Goal: Information Seeking & Learning: Learn about a topic

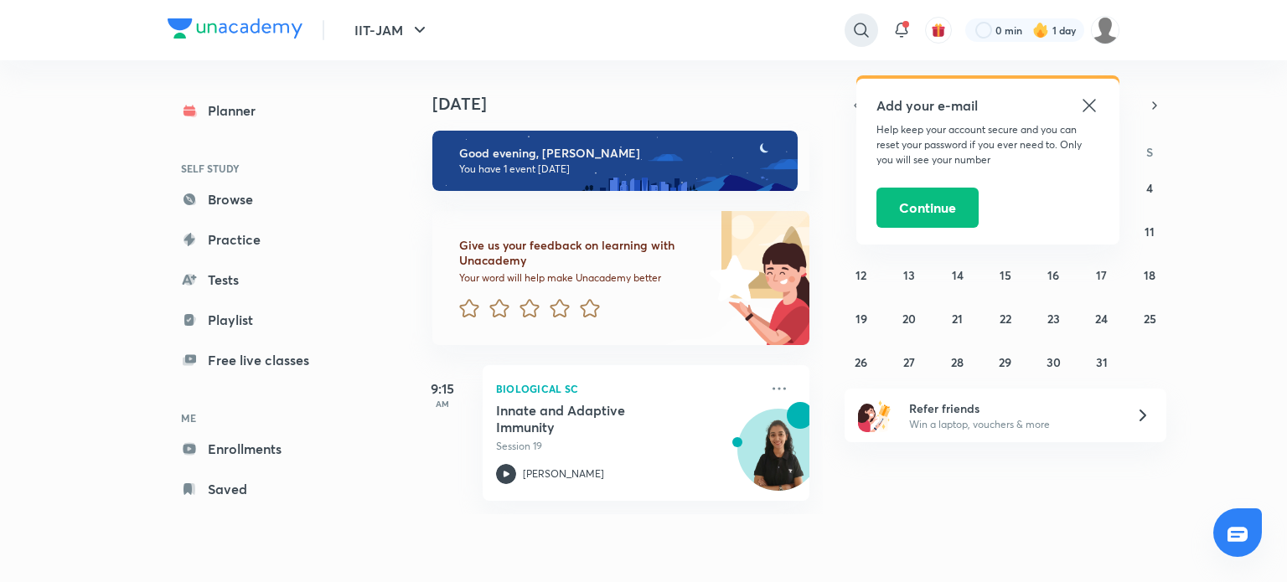
click at [870, 39] on icon at bounding box center [861, 30] width 20 height 20
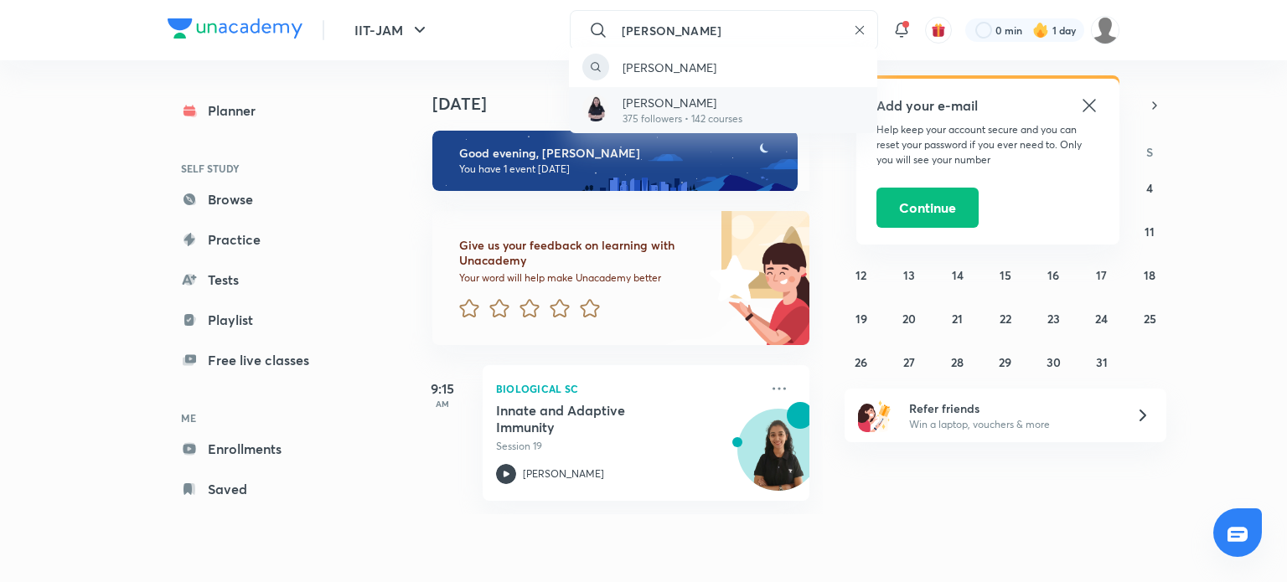
type input "[PERSON_NAME]"
click at [707, 119] on p "375 followers • 142 courses" at bounding box center [682, 118] width 120 height 15
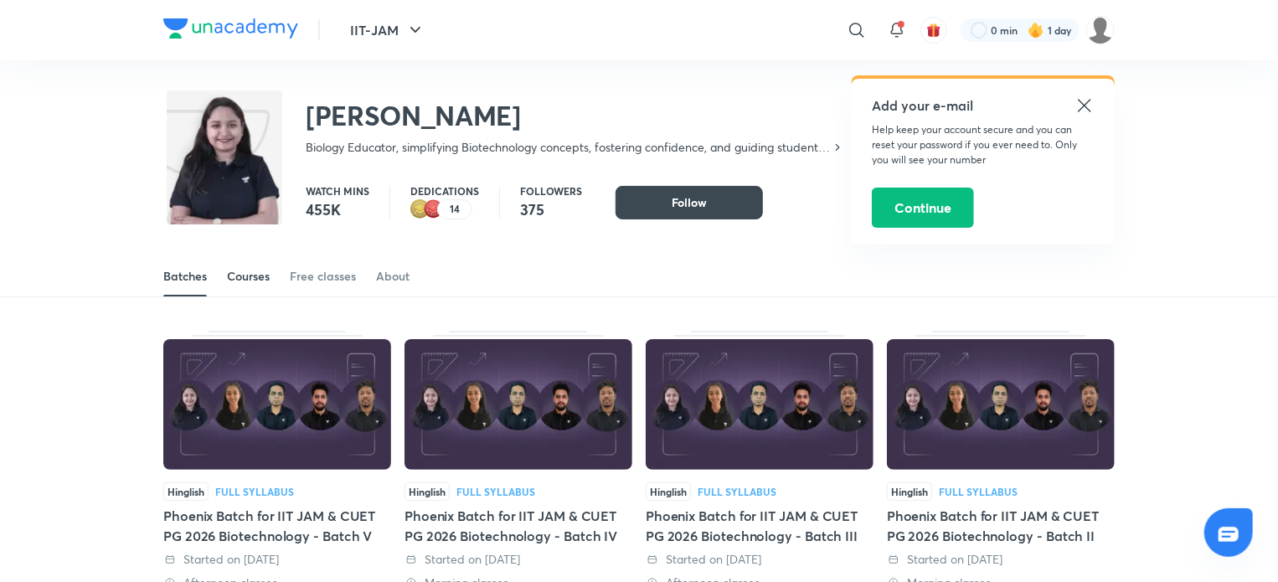
click at [253, 276] on div "Courses" at bounding box center [248, 276] width 43 height 17
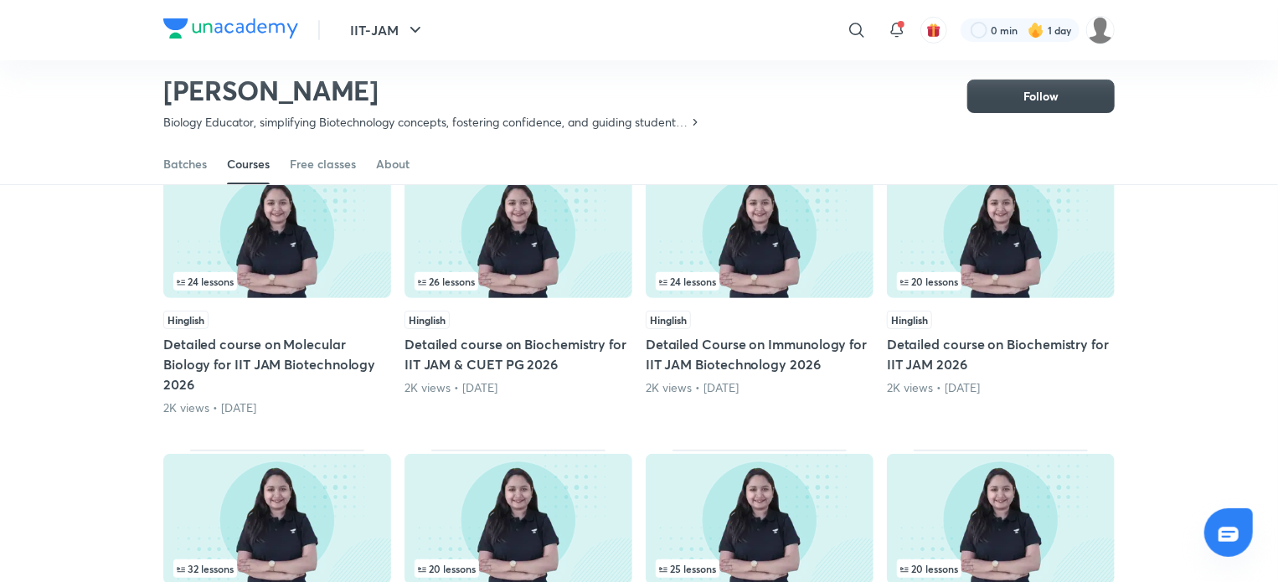
scroll to position [173, 0]
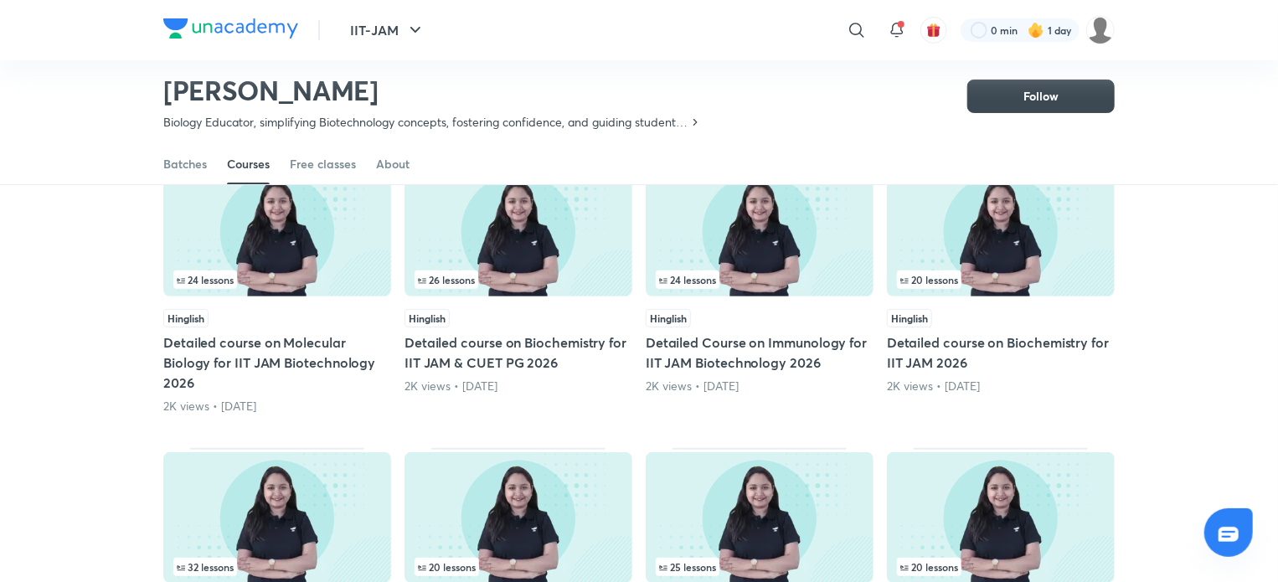
click at [317, 364] on h5 "Detailed course on Molecular Biology for IIT JAM Biotechnology 2026" at bounding box center [277, 363] width 228 height 60
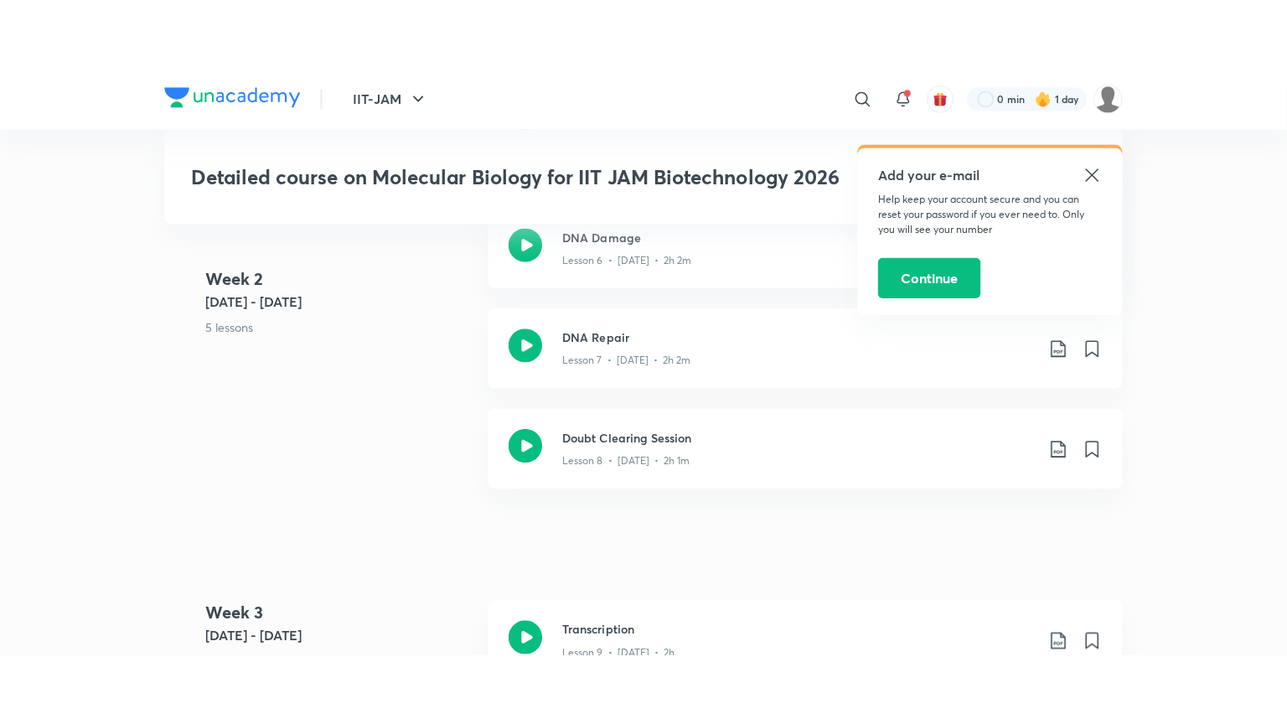
scroll to position [1625, 0]
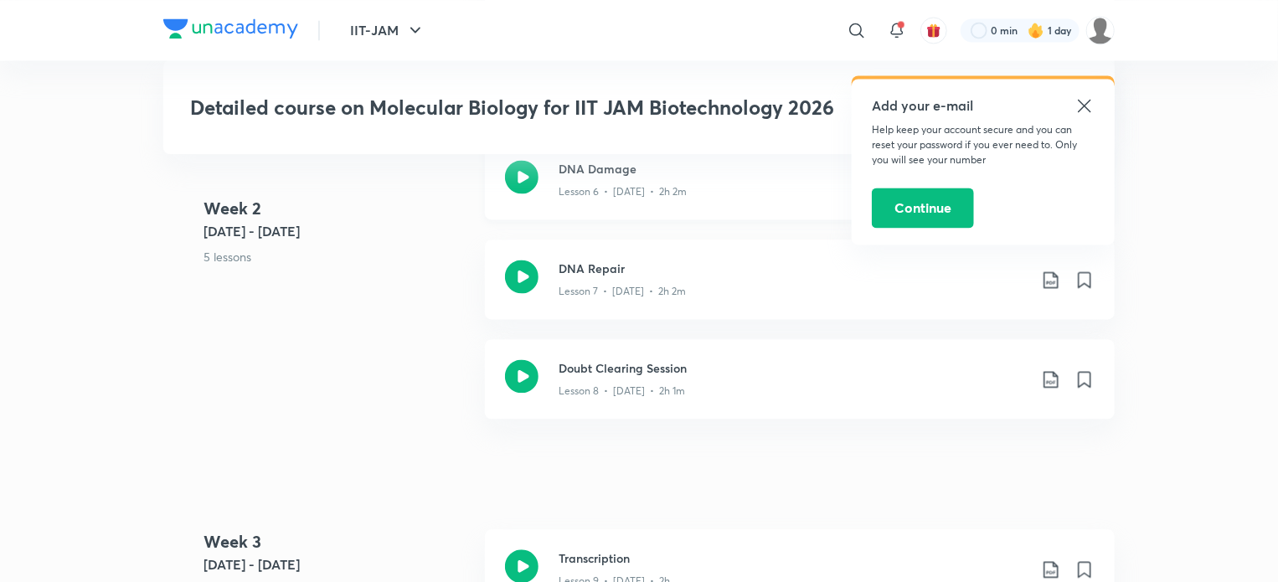
click at [521, 195] on div at bounding box center [522, 179] width 34 height 39
